Goal: Task Accomplishment & Management: Use online tool/utility

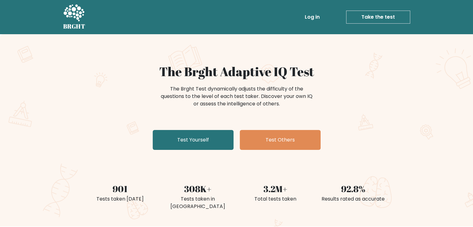
click at [219, 97] on div "The Brght Test dynamically adjusts the difficulty of the questions to the level…" at bounding box center [237, 96] width 156 height 22
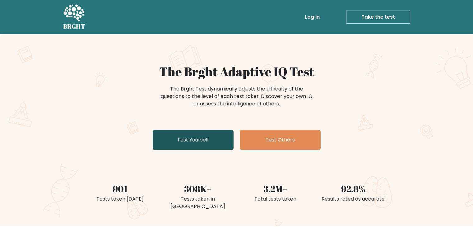
click at [193, 146] on link "Test Yourself" at bounding box center [193, 140] width 81 height 20
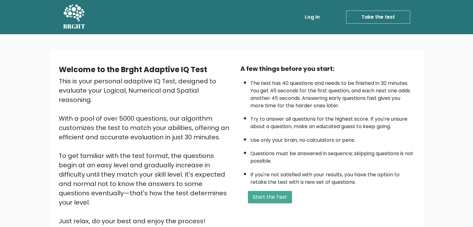
click at [286, 203] on div "A few things before you start: The test has 40 questions and needs to be finish…" at bounding box center [328, 145] width 182 height 162
click at [281, 198] on button "Start the Test" at bounding box center [270, 197] width 44 height 12
click at [285, 194] on button "Start the Test" at bounding box center [270, 197] width 44 height 12
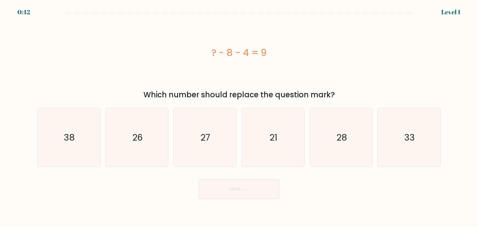
drag, startPoint x: 302, startPoint y: 95, endPoint x: 299, endPoint y: 92, distance: 3.8
click at [299, 92] on div "Which number should replace the question mark?" at bounding box center [239, 94] width 396 height 11
click at [365, 70] on div "? - 8 - 4 = 9" at bounding box center [238, 53] width 403 height 68
drag, startPoint x: 333, startPoint y: 98, endPoint x: 333, endPoint y: 94, distance: 4.1
click at [333, 94] on div "Which number should replace the question mark?" at bounding box center [239, 94] width 396 height 11
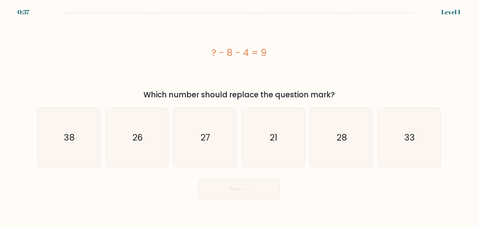
drag, startPoint x: 342, startPoint y: 95, endPoint x: 329, endPoint y: 94, distance: 13.1
click at [329, 94] on div "Which number should replace the question mark?" at bounding box center [239, 94] width 396 height 11
drag, startPoint x: 206, startPoint y: 54, endPoint x: 278, endPoint y: 53, distance: 71.3
click at [278, 53] on div "? - 8 - 4 = 9" at bounding box center [238, 53] width 403 height 14
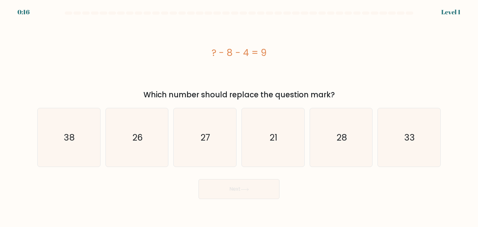
copy div "? - 8 - 4 = 9"
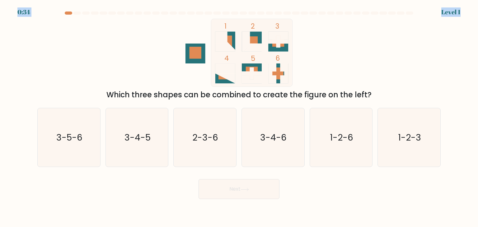
drag, startPoint x: 79, startPoint y: 9, endPoint x: 132, endPoint y: 13, distance: 52.4
click at [132, 13] on body "0:34 Level 1" at bounding box center [239, 113] width 478 height 227
drag, startPoint x: 234, startPoint y: 67, endPoint x: 232, endPoint y: 58, distance: 9.3
click at [232, 58] on icon "1 2 3 4 5 6" at bounding box center [238, 53] width 167 height 68
drag, startPoint x: 334, startPoint y: 40, endPoint x: 365, endPoint y: 72, distance: 44.7
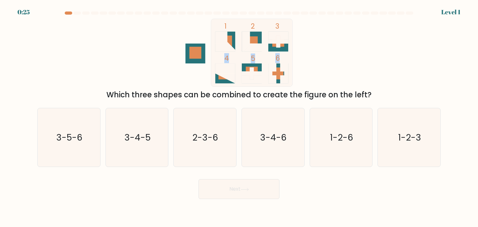
click at [365, 72] on div "1 2 3 4 5 6 Which three shapes can be combined to create the figure on the left?" at bounding box center [239, 60] width 411 height 82
click at [342, 59] on div "1 2 3 4 5 6 Which three shapes can be combined to create the figure on the left?" at bounding box center [239, 60] width 411 height 82
